Goal: Navigation & Orientation: Find specific page/section

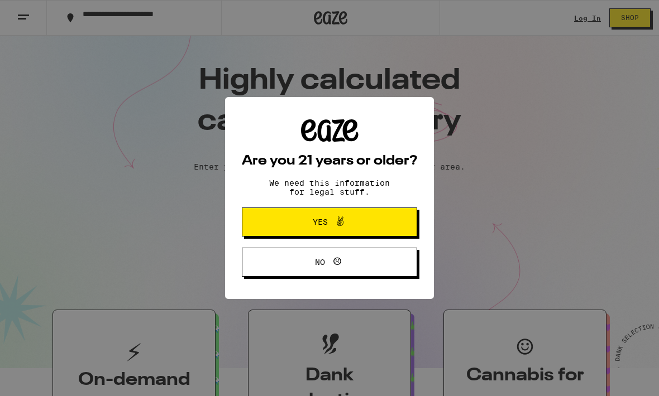
click at [24, 18] on div "Are you 21 years or older? We need this information for legal stuff. Yes No" at bounding box center [329, 198] width 659 height 396
click at [512, 154] on div "Are you 21 years or older? We need this information for legal stuff. Yes No" at bounding box center [329, 198] width 659 height 396
click at [367, 228] on span "Yes" at bounding box center [329, 222] width 85 height 15
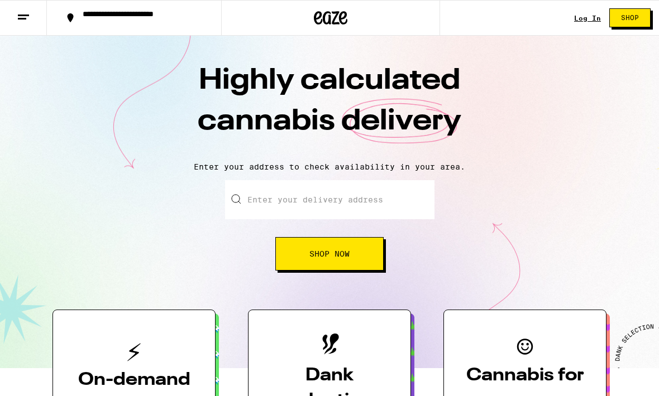
click at [19, 20] on icon at bounding box center [23, 17] width 13 height 13
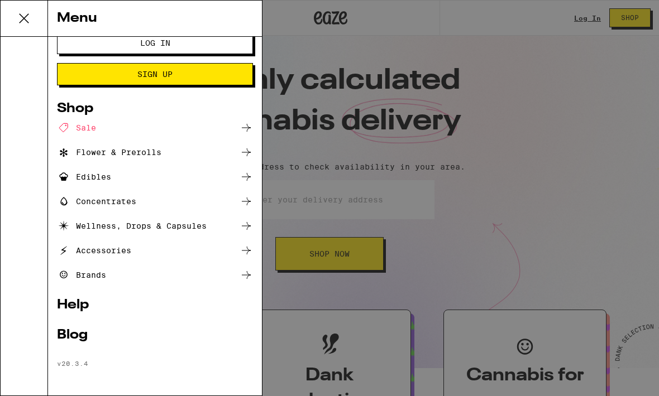
scroll to position [18, 0]
click at [499, 212] on div "Menu Log In Sign Up Shop Sale Flower & Prerolls Edibles Concentrates Wellness, …" at bounding box center [329, 198] width 659 height 396
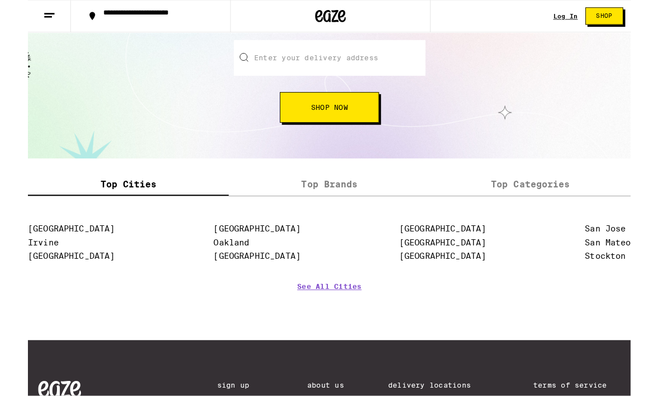
scroll to position [1416, 0]
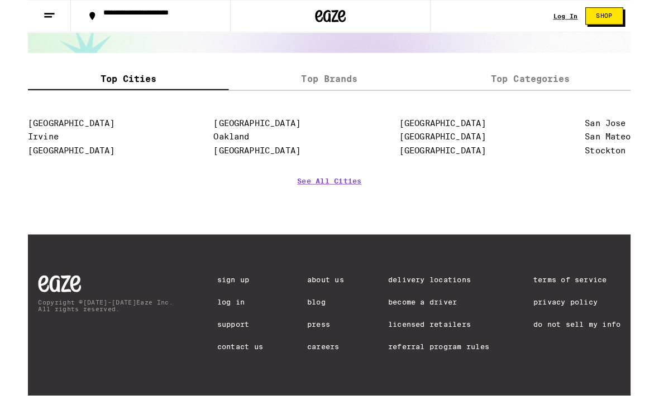
click at [323, 301] on link "About Us" at bounding box center [325, 305] width 40 height 9
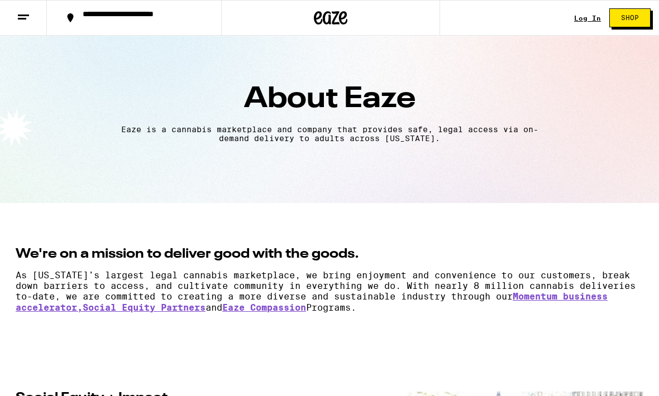
click at [27, 18] on icon at bounding box center [23, 17] width 13 height 13
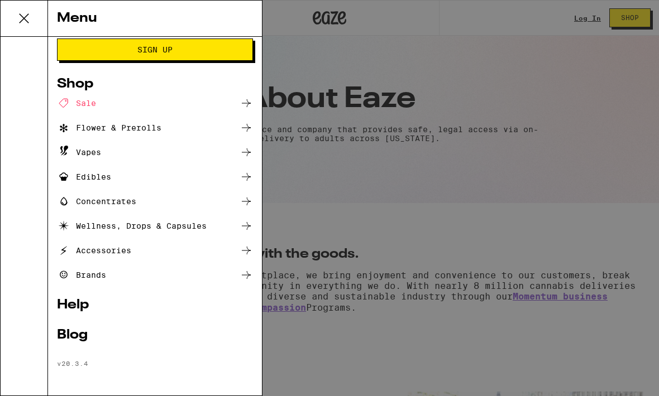
scroll to position [42, 0]
